Goal: Navigation & Orientation: Find specific page/section

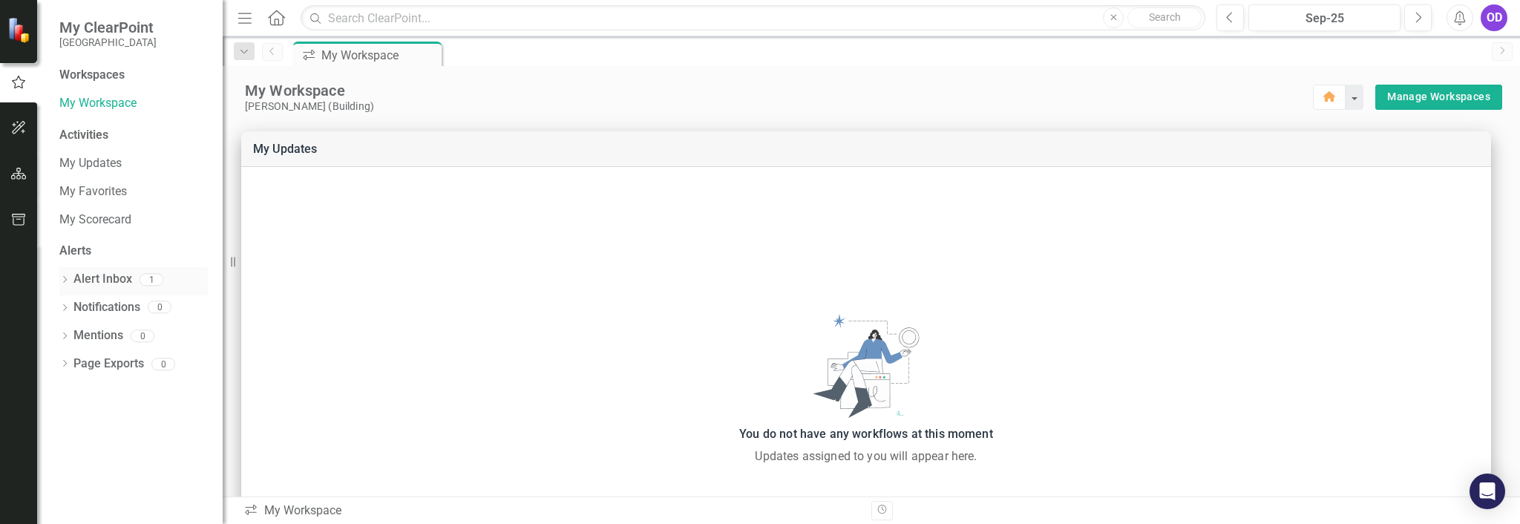
click at [101, 275] on link "Alert Inbox" at bounding box center [102, 279] width 59 height 17
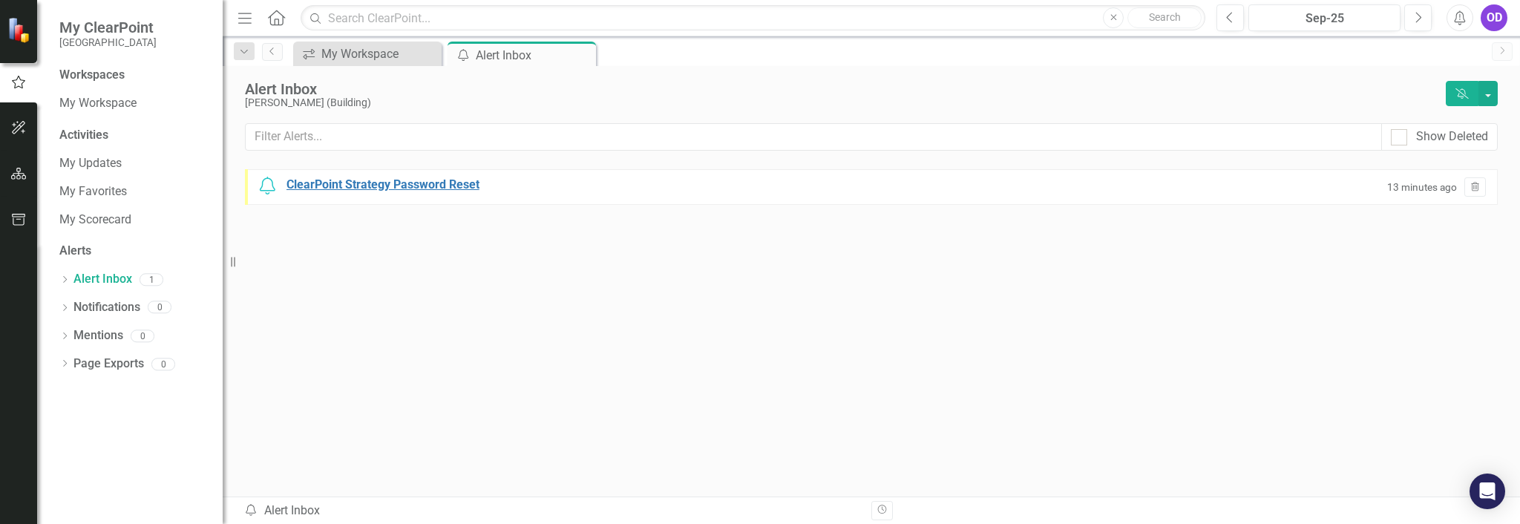
click at [425, 180] on div "ClearPoint Strategy Password Reset" at bounding box center [383, 185] width 193 height 17
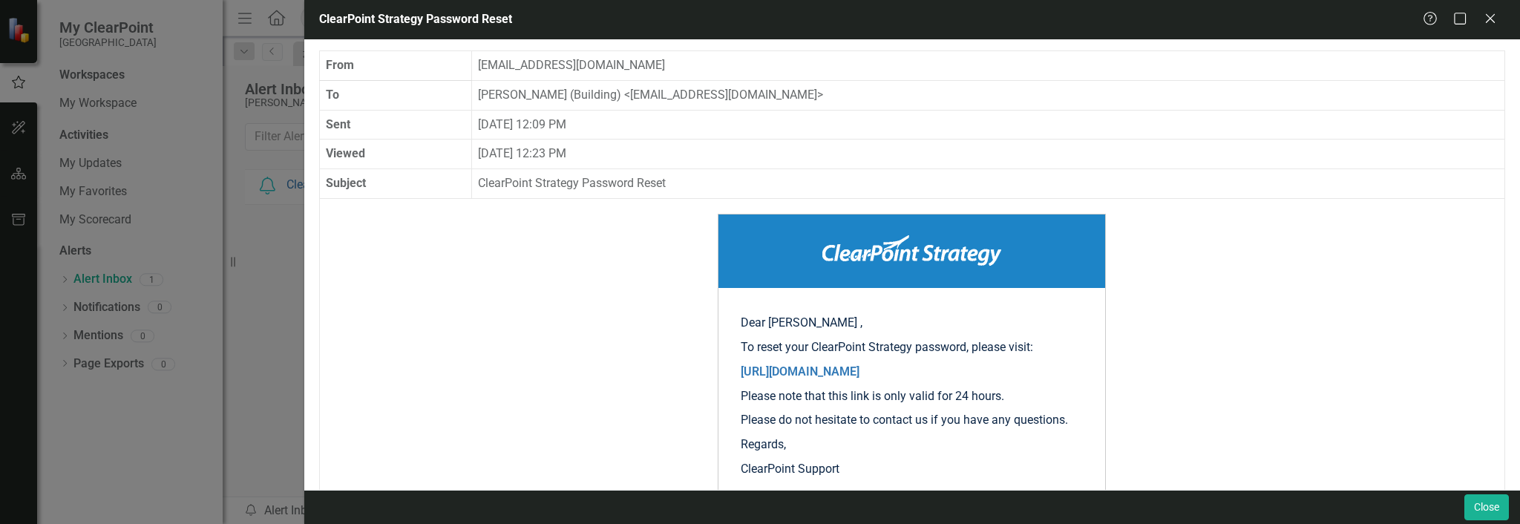
click at [1502, 12] on div "Help Maximize Close" at bounding box center [1464, 19] width 82 height 17
click at [1491, 23] on icon "Close" at bounding box center [1490, 18] width 19 height 14
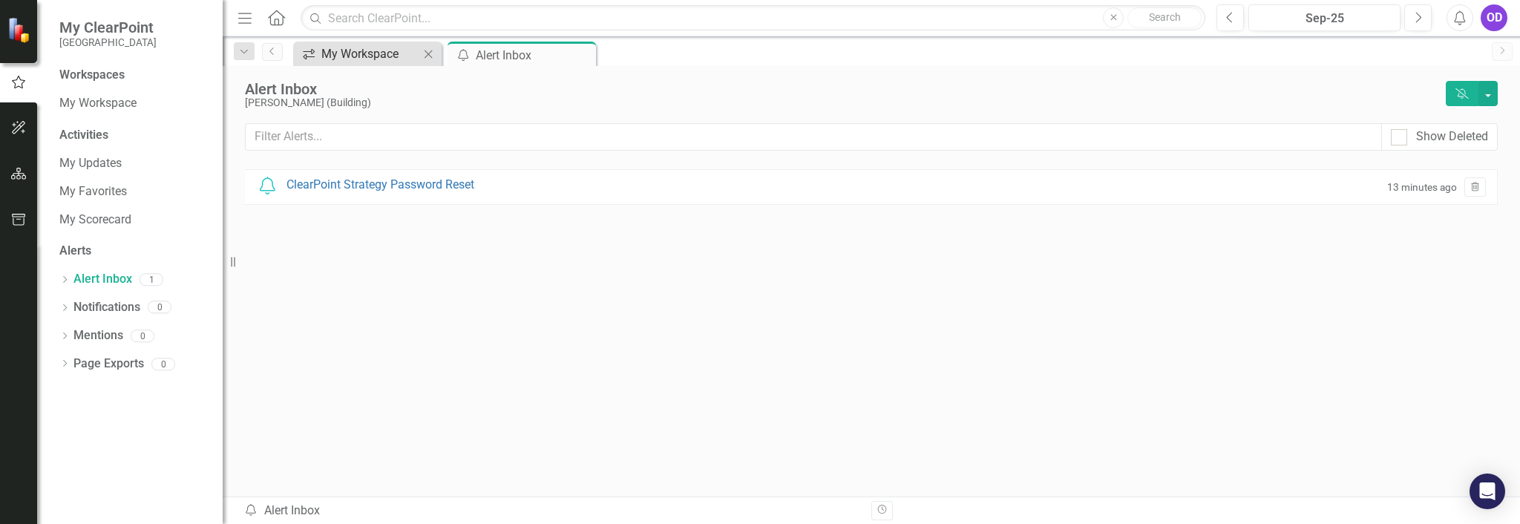
click at [369, 53] on div "My Workspace" at bounding box center [370, 54] width 98 height 19
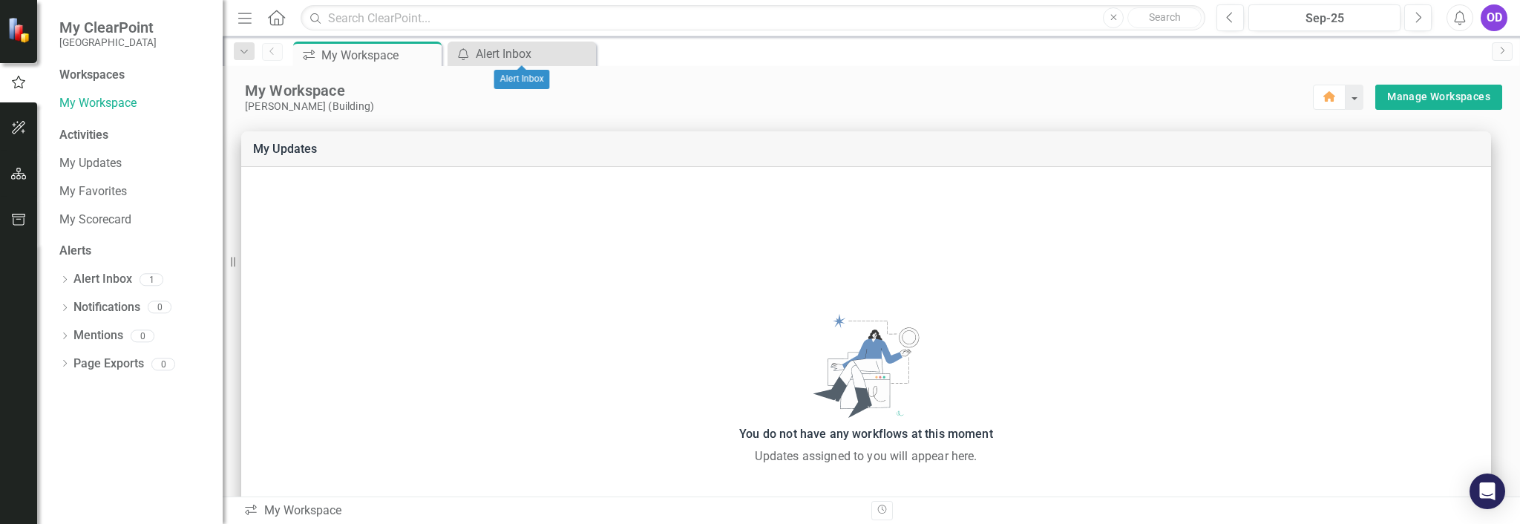
click at [0, 0] on icon "Close" at bounding box center [0, 0] width 0 height 0
click at [72, 131] on div "Activities" at bounding box center [133, 135] width 148 height 17
click at [68, 155] on link "My Updates" at bounding box center [133, 163] width 148 height 17
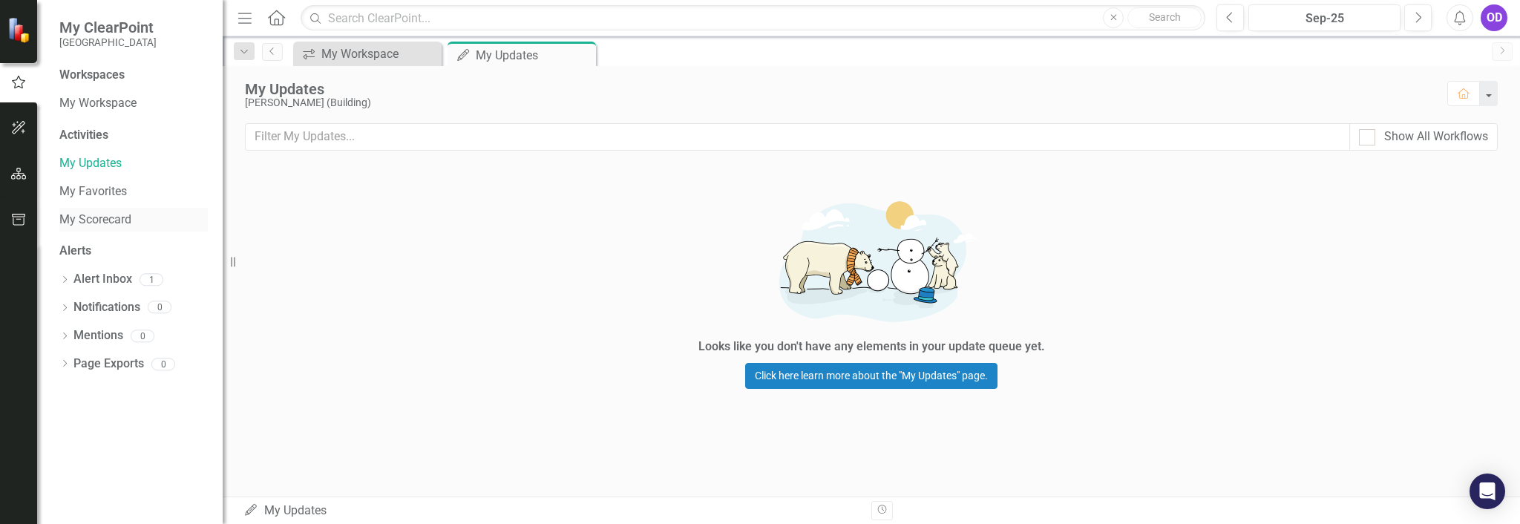
click at [69, 220] on link "My Scorecard" at bounding box center [133, 220] width 148 height 17
